Goal: Information Seeking & Learning: Learn about a topic

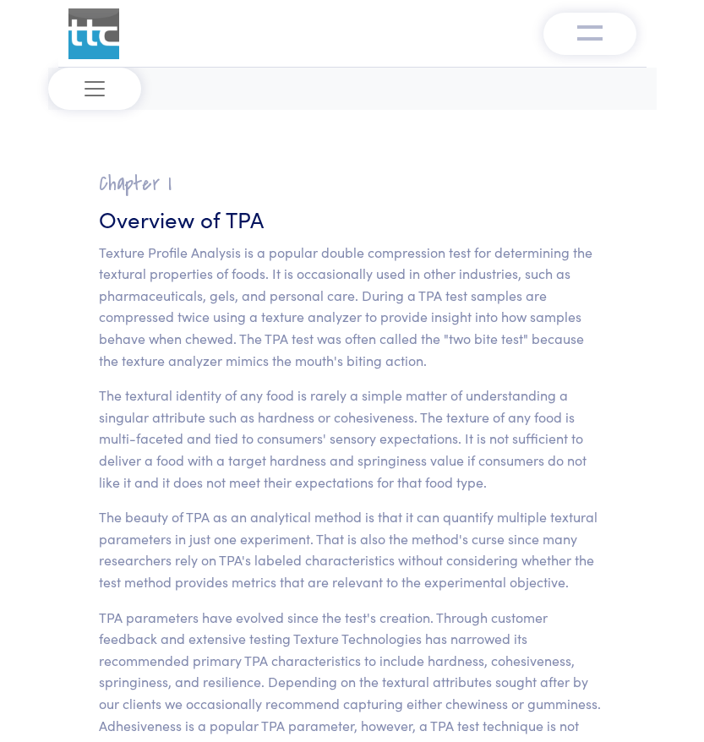
click at [385, 256] on p "Texture Profile Analysis is a popular double compression test for determining t…" at bounding box center [352, 307] width 507 height 130
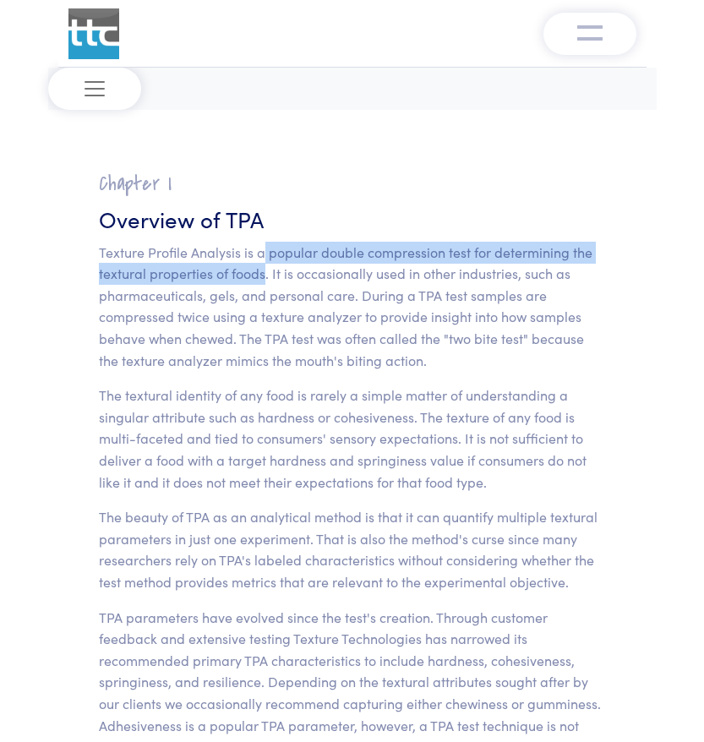
drag, startPoint x: 261, startPoint y: 253, endPoint x: 266, endPoint y: 271, distance: 19.1
click at [265, 271] on p "Texture Profile Analysis is a popular double compression test for determining t…" at bounding box center [352, 307] width 507 height 130
copy p "popular double compression test for determining the textural properties of foods"
click at [383, 359] on p "Texture Profile Analysis is a popular double compression test for determining t…" at bounding box center [352, 307] width 507 height 130
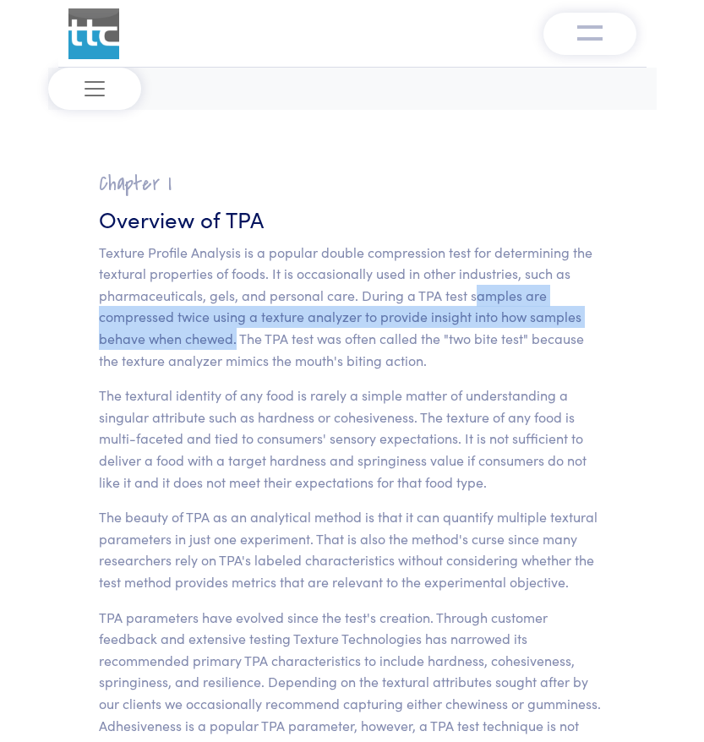
drag, startPoint x: 471, startPoint y: 297, endPoint x: 237, endPoint y: 342, distance: 238.5
click at [237, 342] on p "Texture Profile Analysis is a popular double compression test for determining t…" at bounding box center [352, 307] width 507 height 130
copy p "amples are compressed twice using a texture analyzer to provide insight into ho…"
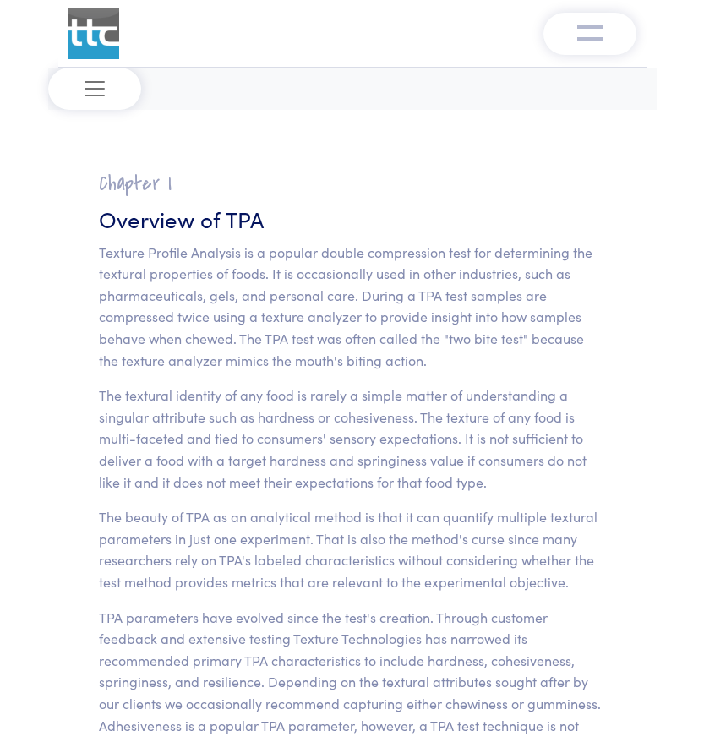
click at [368, 354] on p "Texture Profile Analysis is a popular double compression test for determining t…" at bounding box center [352, 307] width 507 height 130
drag, startPoint x: 243, startPoint y: 338, endPoint x: 430, endPoint y: 345, distance: 187.8
click at [430, 345] on p "Texture Profile Analysis is a popular double compression test for determining t…" at bounding box center [352, 307] width 507 height 130
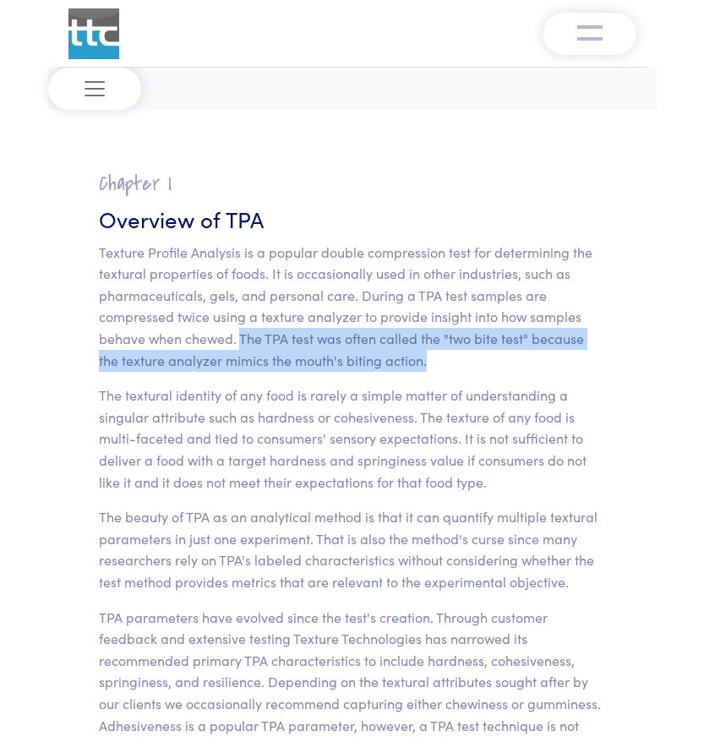
drag, startPoint x: 240, startPoint y: 340, endPoint x: 425, endPoint y: 355, distance: 185.8
click at [425, 355] on p "Texture Profile Analysis is a popular double compression test for determining t…" at bounding box center [352, 307] width 507 height 130
copy p "The TPA test was often called the "two bite test" because the texture analyzer …"
click at [504, 433] on p "The textural identity of any food is rarely a simple matter of understanding a …" at bounding box center [352, 439] width 507 height 108
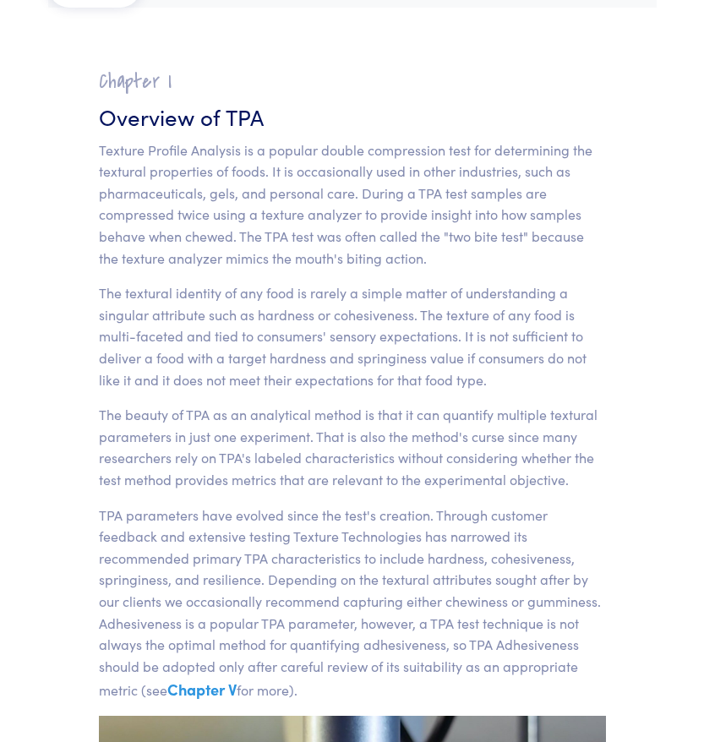
scroll to position [127, 0]
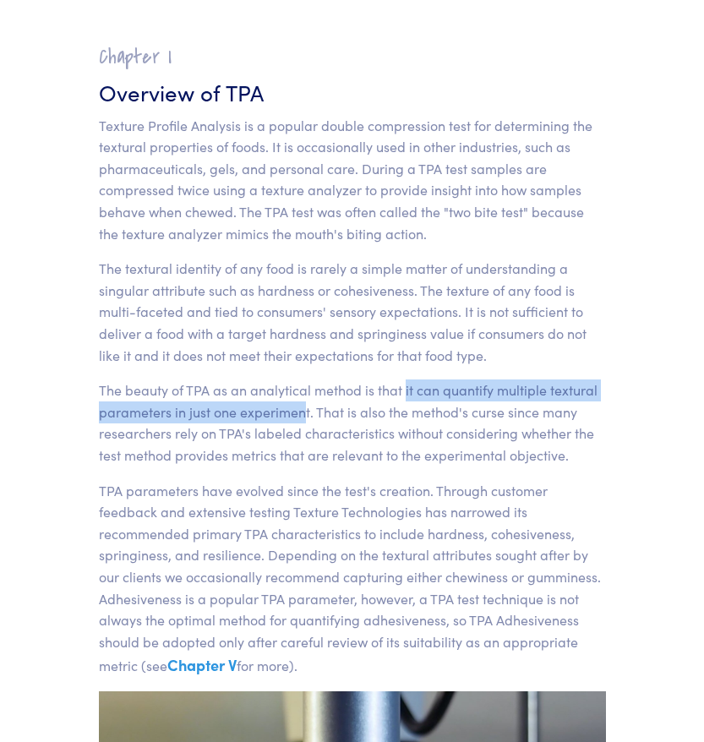
drag, startPoint x: 405, startPoint y: 390, endPoint x: 304, endPoint y: 415, distance: 103.8
click at [304, 415] on p "The beauty of TPA as an analytical method is that it can quantify multiple text…" at bounding box center [352, 423] width 507 height 86
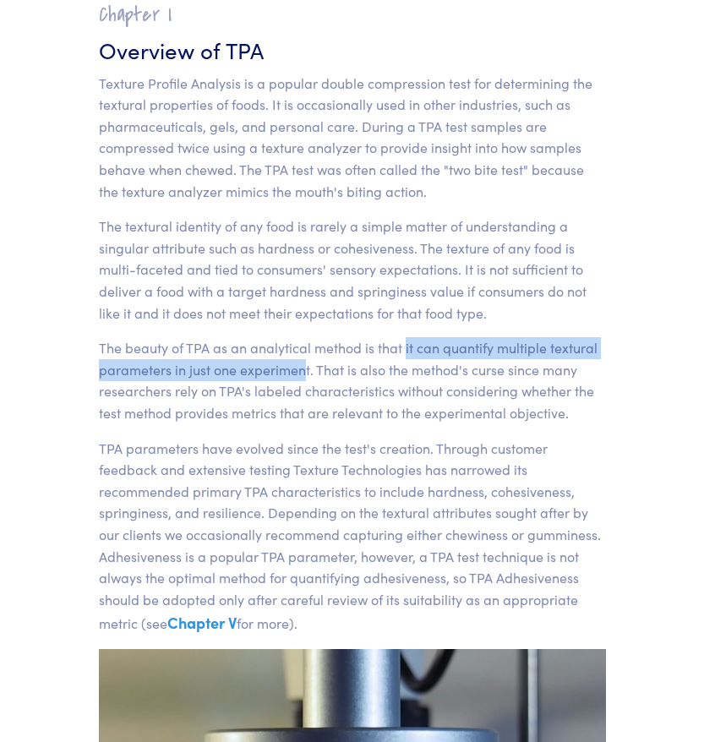
scroll to position [171, 0]
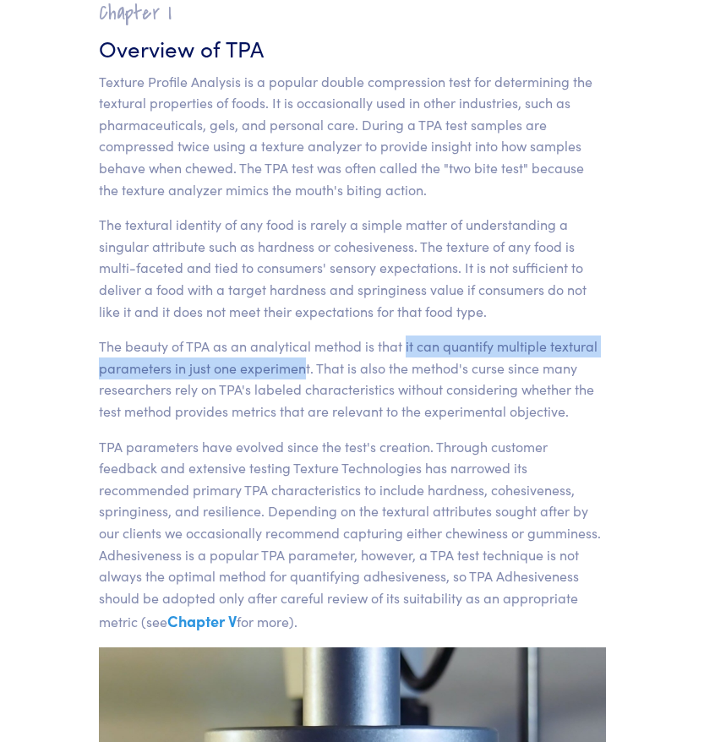
copy p "it can quantify multiple textural parameters in just one experimen"
click at [606, 444] on section "Chapter I Overview of TPA Texture Profile Analysis is a popular double compress…" at bounding box center [352, 443] width 589 height 926
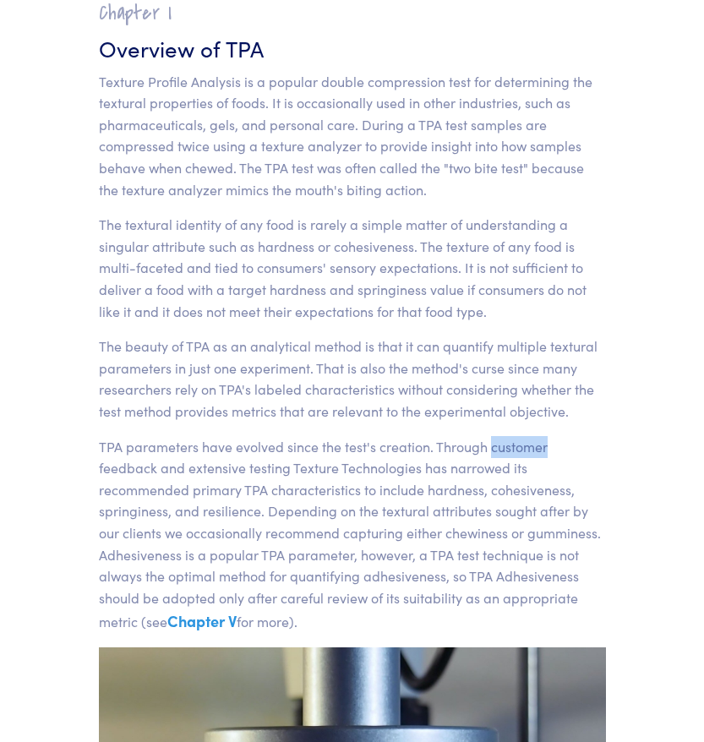
click at [608, 251] on section "Chapter I Overview of TPA Texture Profile Analysis is a popular double compress…" at bounding box center [352, 443] width 589 height 926
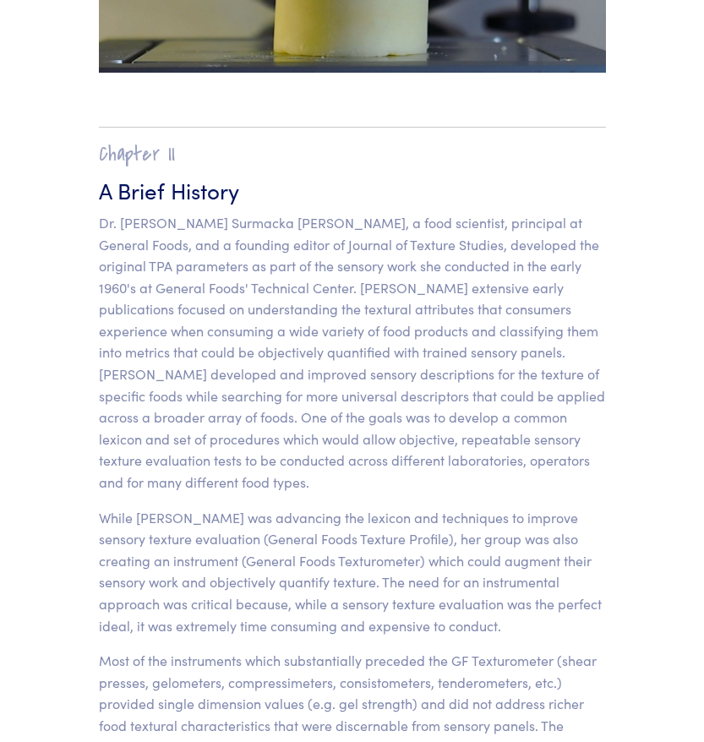
scroll to position [989, 0]
